Goal: Information Seeking & Learning: Learn about a topic

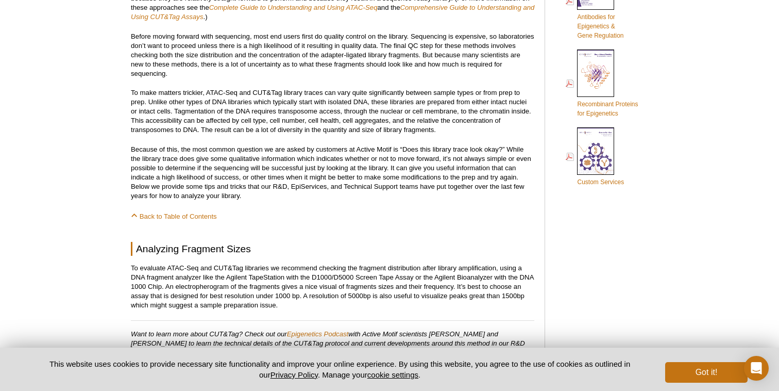
scroll to position [622, 0]
click at [257, 191] on p "Because of this, the most common question we are asked by customers at Active M…" at bounding box center [333, 172] width 404 height 56
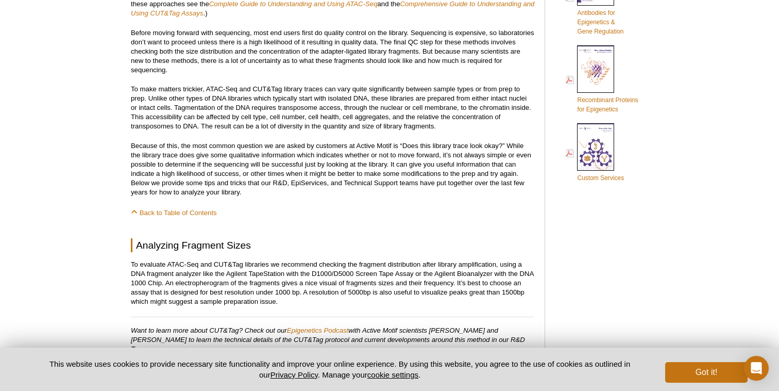
click at [257, 191] on p "Because of this, the most common question we are asked by customers at Active M…" at bounding box center [333, 169] width 404 height 56
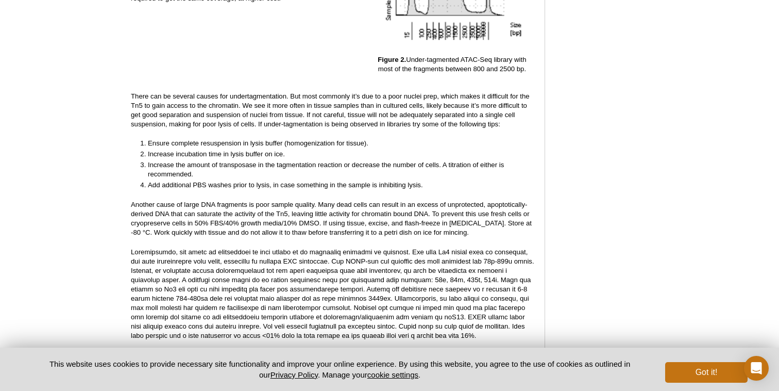
scroll to position [1824, 0]
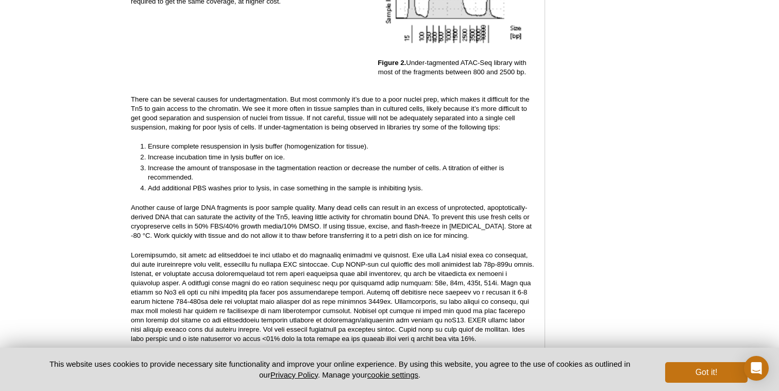
click at [305, 95] on p "There can be several causes for undertagmentation. But most commonly it’s due t…" at bounding box center [333, 113] width 404 height 37
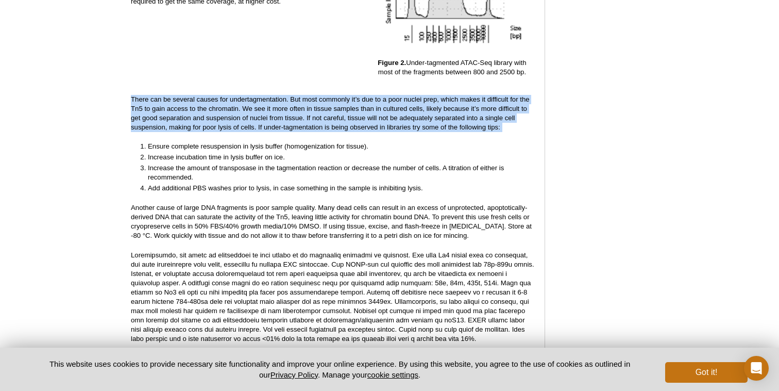
click at [305, 95] on p "There can be several causes for undertagmentation. But most commonly it’s due t…" at bounding box center [333, 113] width 404 height 37
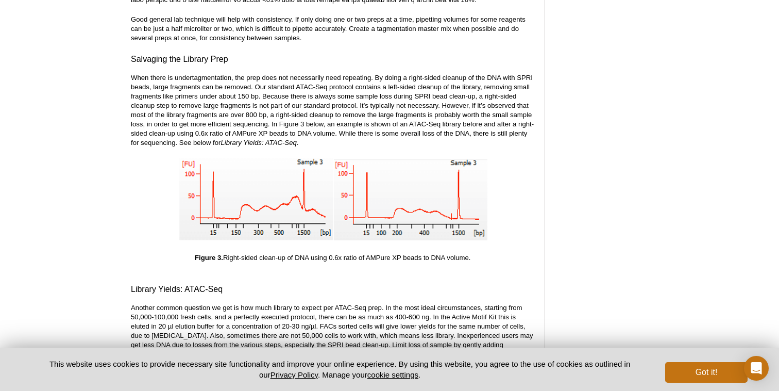
scroll to position [2162, 0]
click at [305, 89] on p "When there is undertagmentation, the prep does not necessarily need repeating. …" at bounding box center [333, 110] width 404 height 74
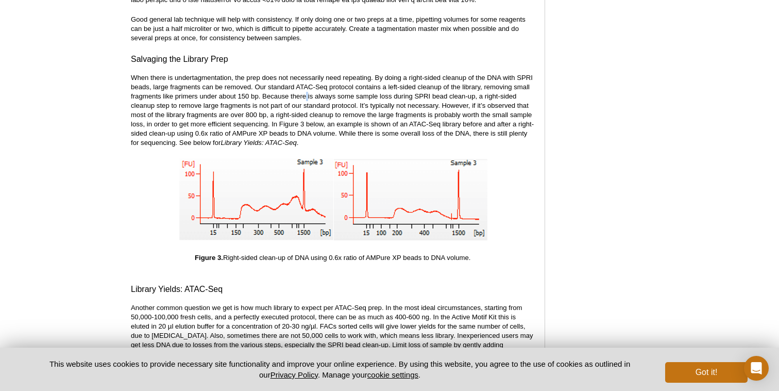
click at [305, 89] on p "When there is undertagmentation, the prep does not necessarily need repeating. …" at bounding box center [333, 110] width 404 height 74
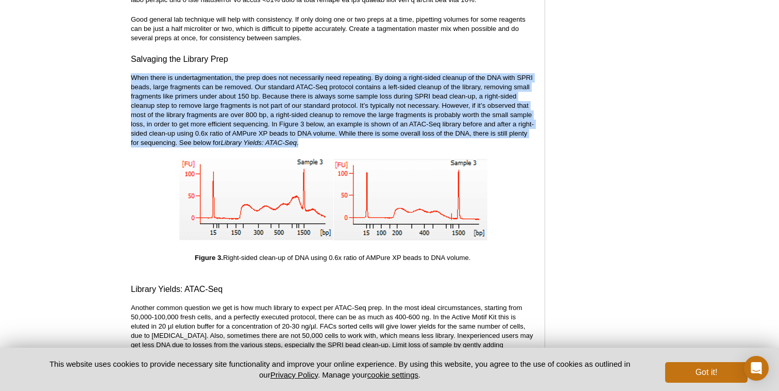
click at [305, 89] on p "When there is undertagmentation, the prep does not necessarily need repeating. …" at bounding box center [333, 110] width 404 height 74
click at [305, 88] on p "When there is undertagmentation, the prep does not necessarily need repeating. …" at bounding box center [333, 110] width 404 height 74
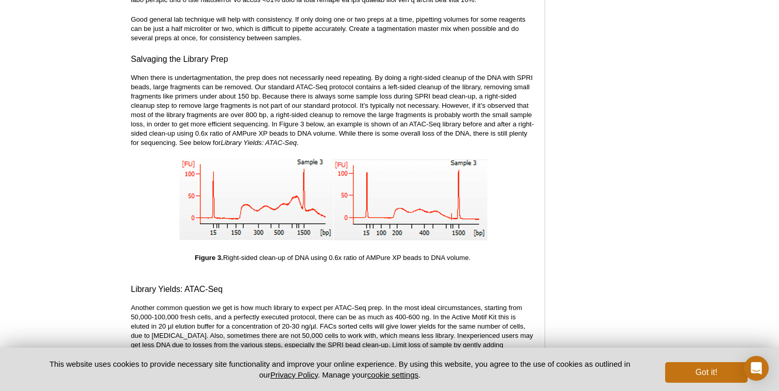
click at [305, 88] on p "When there is undertagmentation, the prep does not necessarily need repeating. …" at bounding box center [333, 110] width 404 height 74
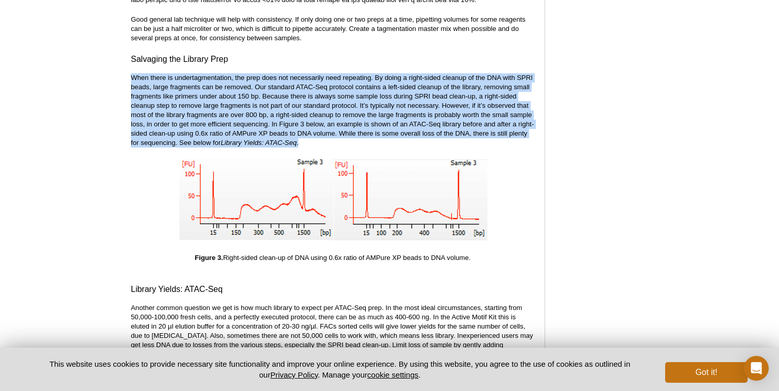
click at [305, 88] on p "When there is undertagmentation, the prep does not necessarily need repeating. …" at bounding box center [333, 110] width 404 height 74
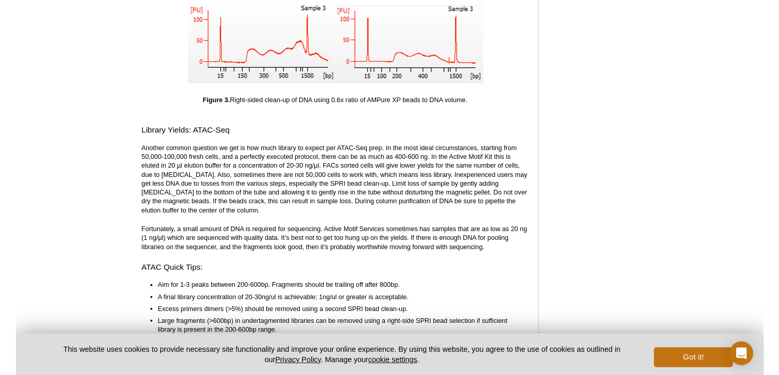
scroll to position [2410, 0]
